Goal: Find specific page/section: Find specific page/section

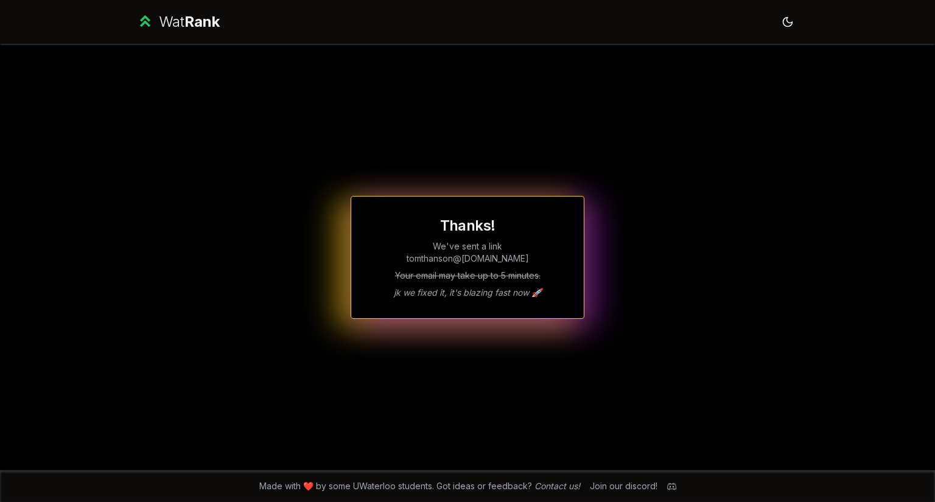
click at [520, 188] on div "Thanks! We've sent a link to mthanson @uwaterloo.ca Your email may take up to 5…" at bounding box center [467, 257] width 701 height 427
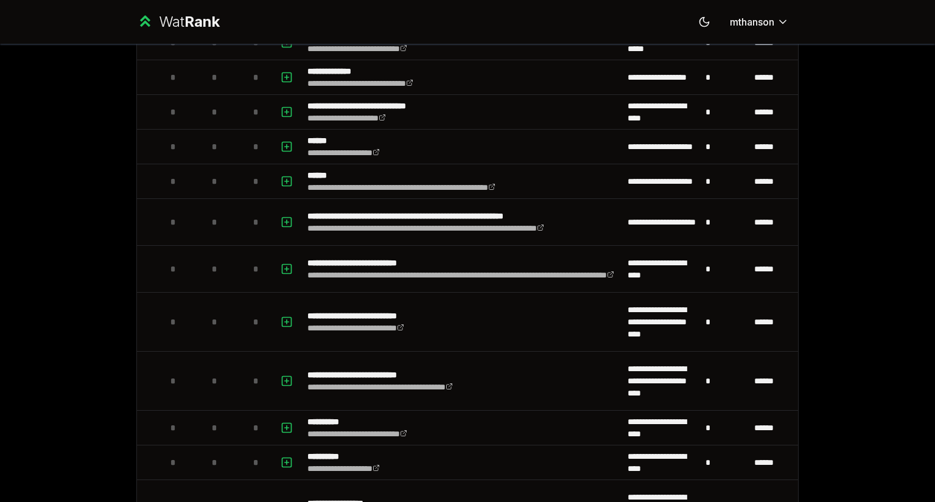
scroll to position [614, 0]
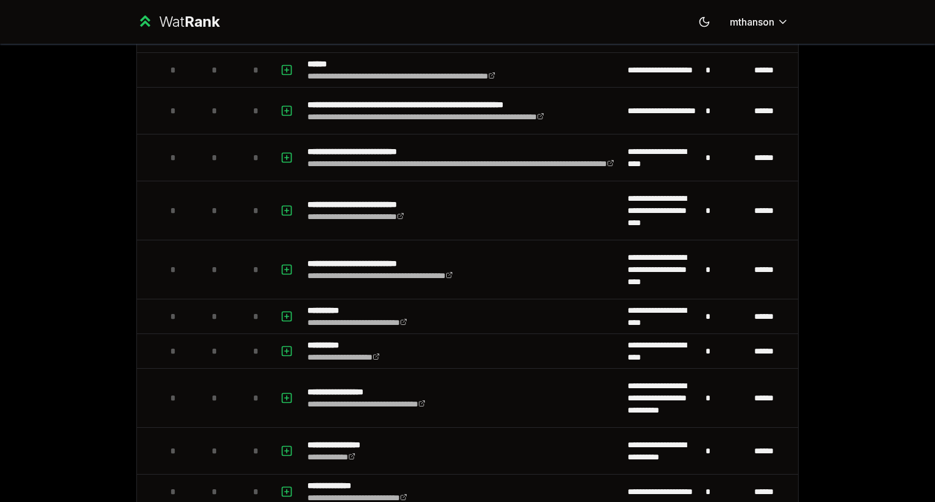
scroll to position [614, 0]
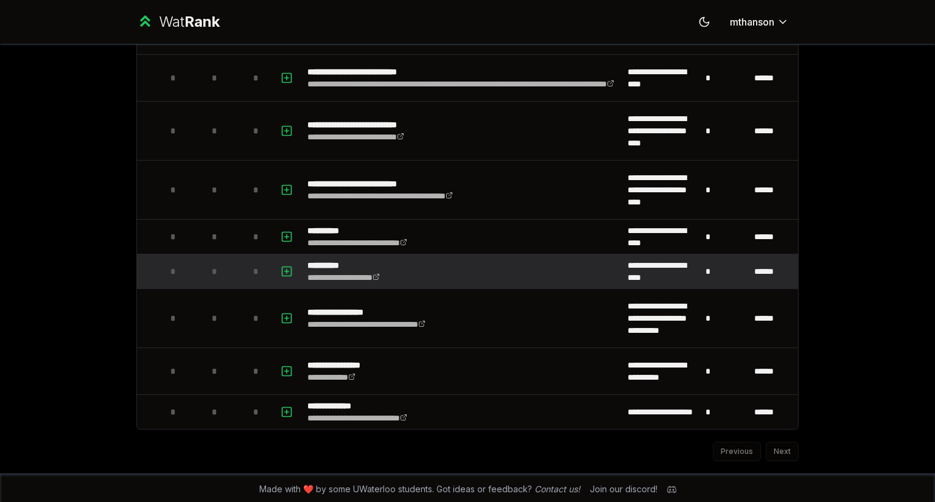
click at [293, 283] on td at bounding box center [287, 272] width 29 height 34
